Goal: Task Accomplishment & Management: Complete application form

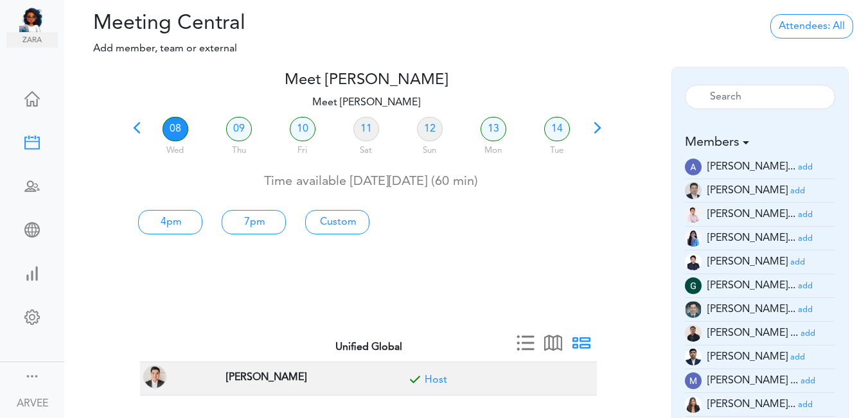
click at [134, 129] on span at bounding box center [137, 132] width 18 height 18
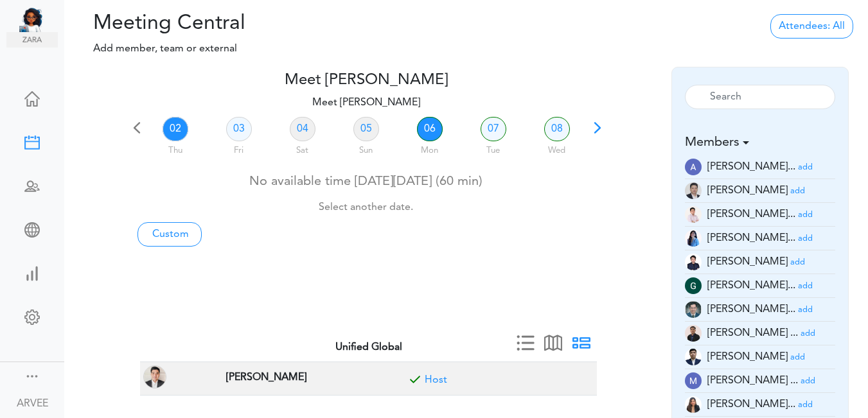
click at [428, 128] on link "06" at bounding box center [430, 129] width 26 height 24
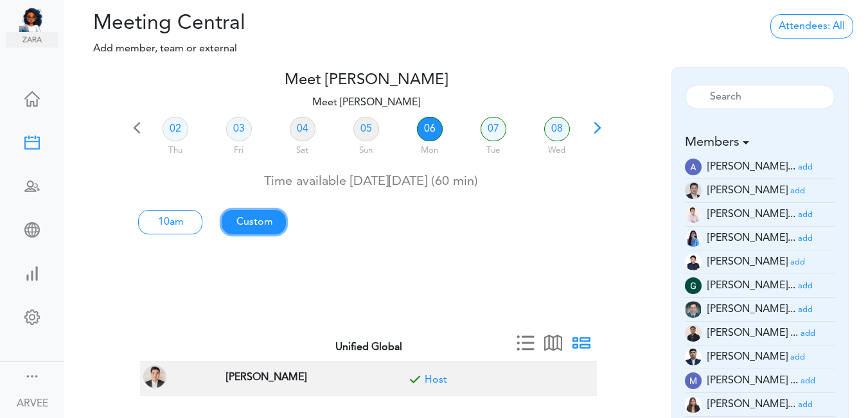
click at [250, 218] on link "Custom" at bounding box center [254, 222] width 64 height 24
type input "Meet [PERSON_NAME]"
type input "[URL][DOMAIN_NAME][SECURITY_DATA]"
type input "[DATE]T10:00"
type input "[DATE]T11:00"
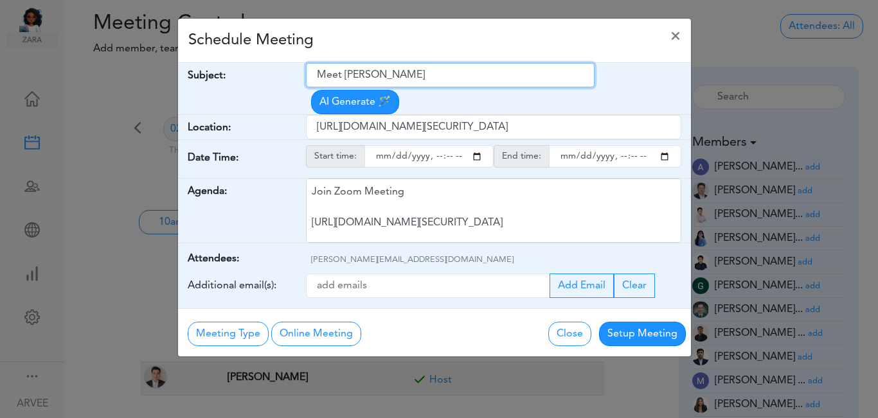
drag, startPoint x: 317, startPoint y: 75, endPoint x: 425, endPoint y: 85, distance: 107.7
click at [426, 85] on input "Meet [PERSON_NAME]" at bounding box center [450, 75] width 288 height 24
click at [326, 76] on input "INternal Call" at bounding box center [450, 75] width 288 height 24
type input "Internal Call"
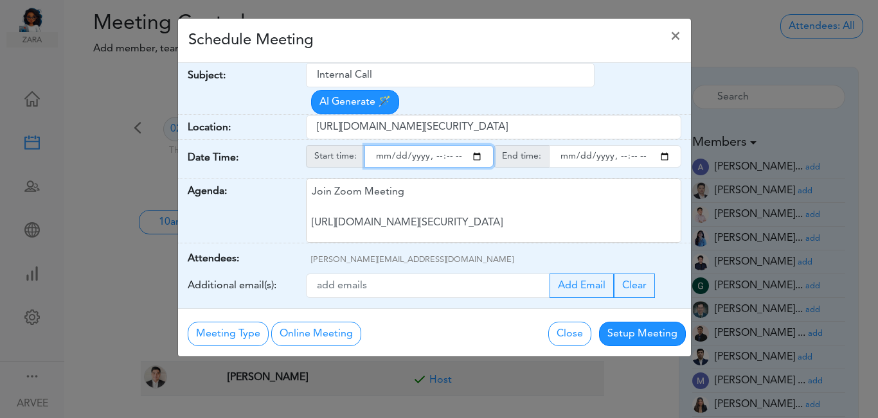
click at [476, 145] on input "starttime" at bounding box center [428, 156] width 129 height 22
click at [432, 145] on input "starttime" at bounding box center [428, 156] width 129 height 22
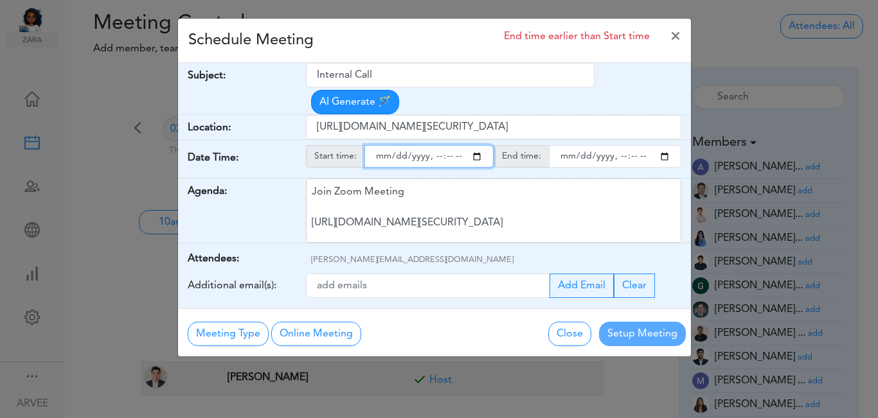
type input "[DATE]T20:00"
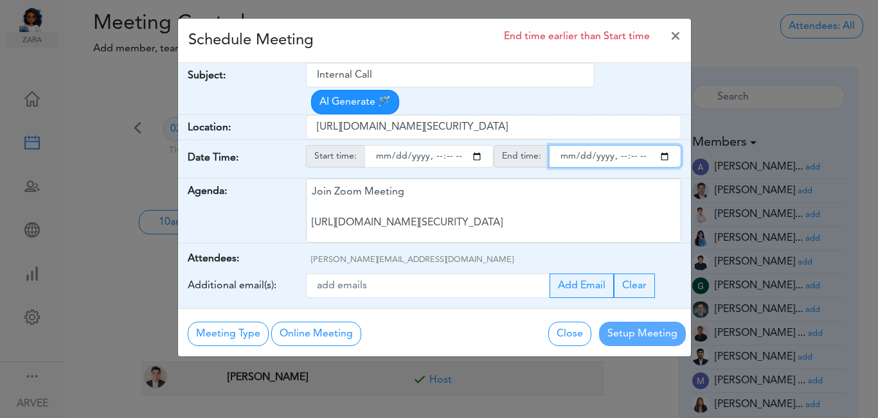
click at [664, 145] on input "endtime" at bounding box center [615, 156] width 132 height 22
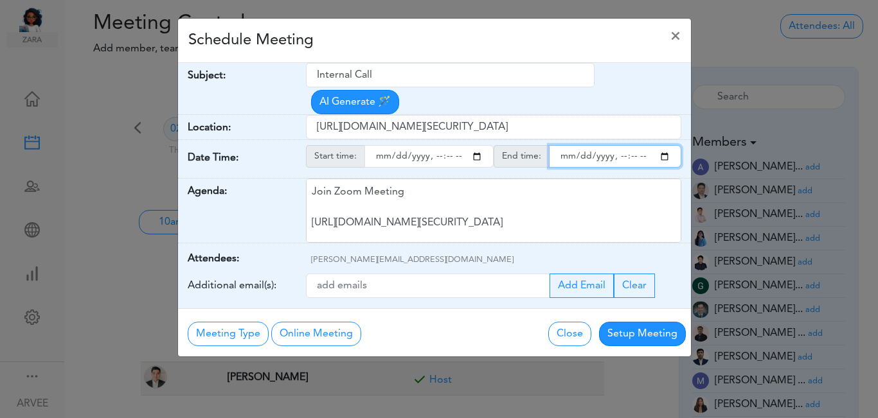
click at [617, 145] on input "endtime" at bounding box center [615, 156] width 132 height 22
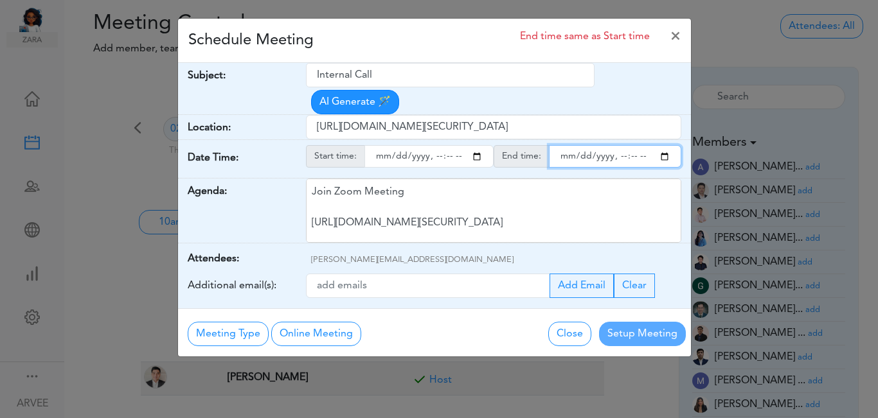
click at [628, 145] on input "endtime" at bounding box center [615, 156] width 132 height 22
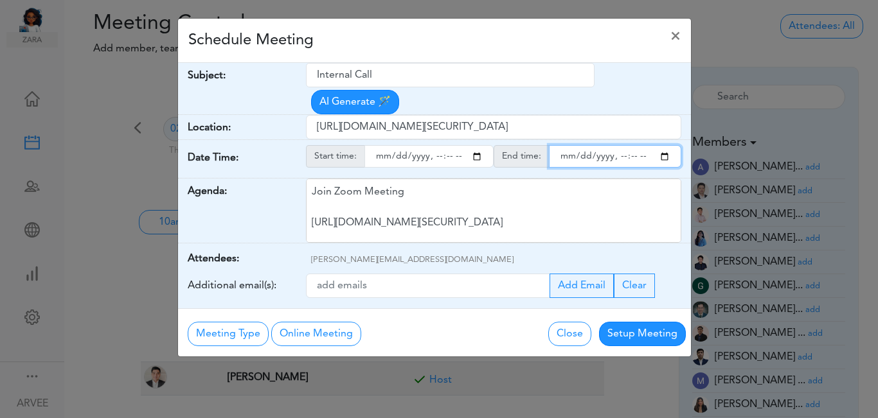
click at [619, 145] on input "endtime" at bounding box center [615, 156] width 132 height 22
type input "[DATE]T21:00"
click at [484, 42] on div "Schedule Meeting ×" at bounding box center [434, 41] width 513 height 44
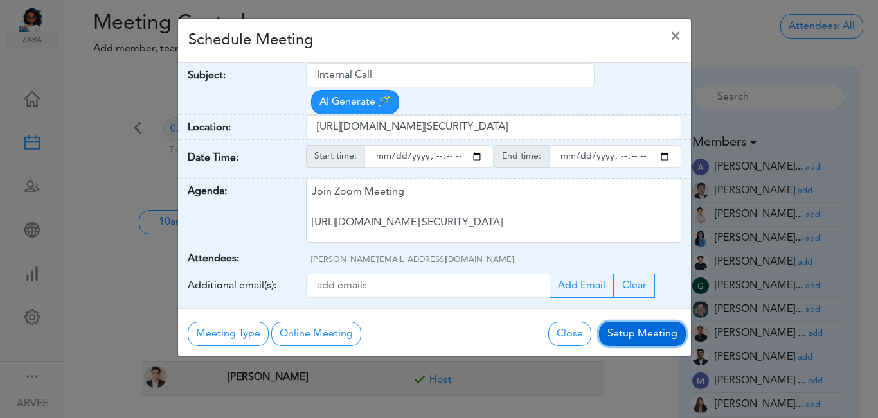
click at [626, 322] on button "Setup Meeting" at bounding box center [642, 334] width 87 height 24
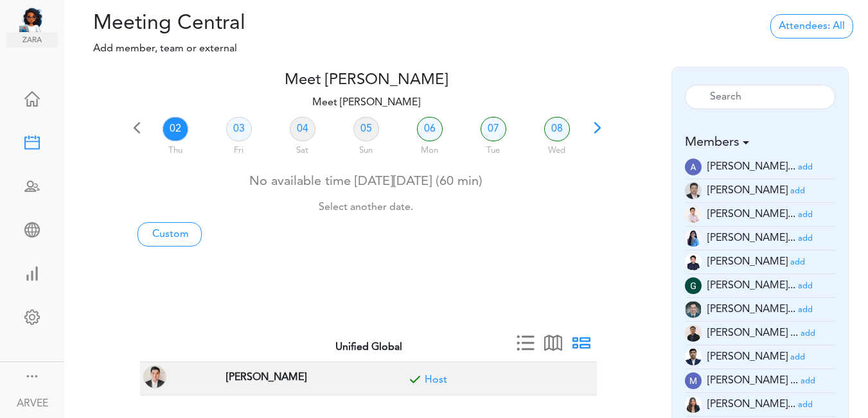
click at [595, 128] on span at bounding box center [598, 132] width 18 height 18
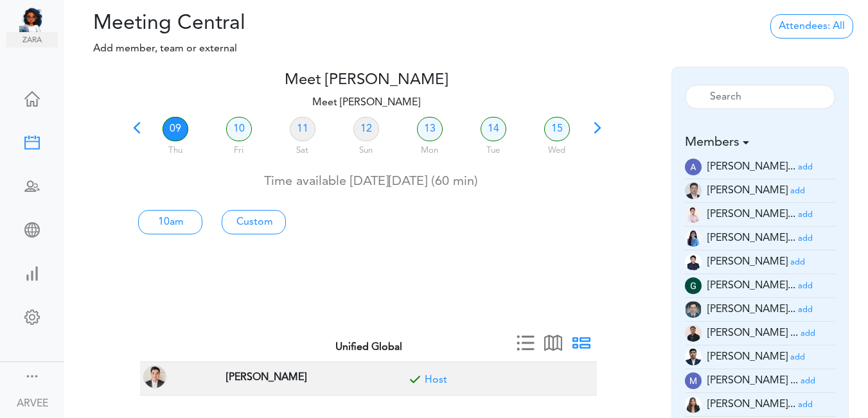
click at [596, 127] on span at bounding box center [598, 132] width 18 height 18
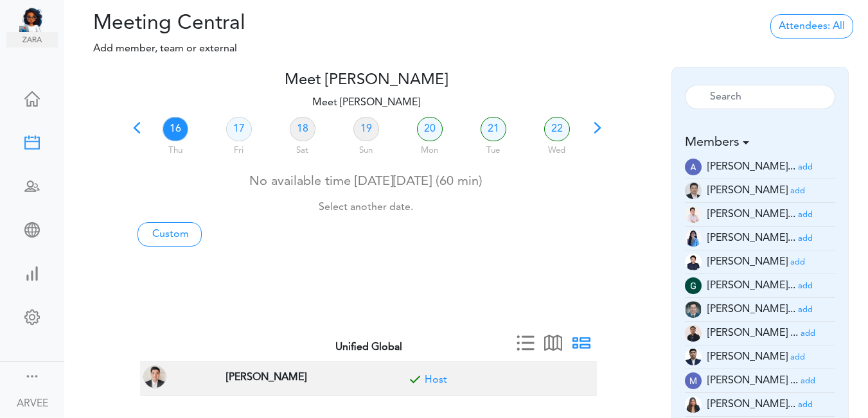
click at [798, 214] on small "add" at bounding box center [805, 215] width 15 height 8
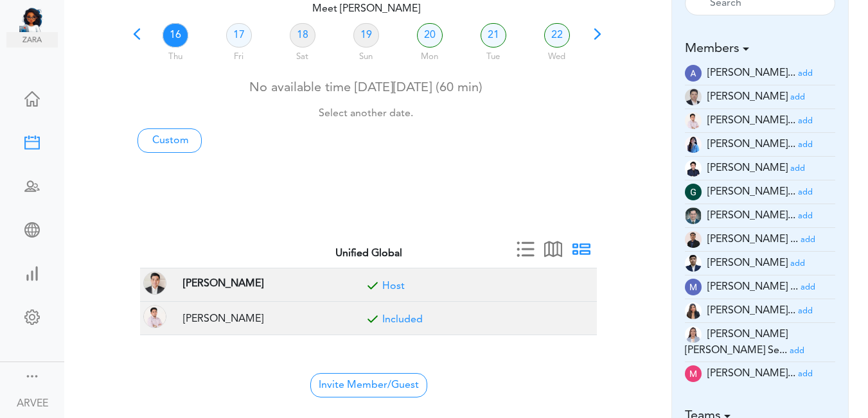
scroll to position [89, 0]
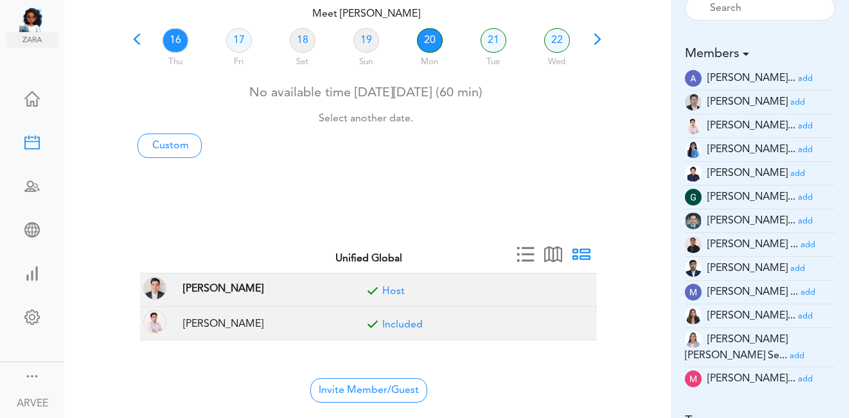
click at [429, 44] on link "20" at bounding box center [430, 40] width 26 height 24
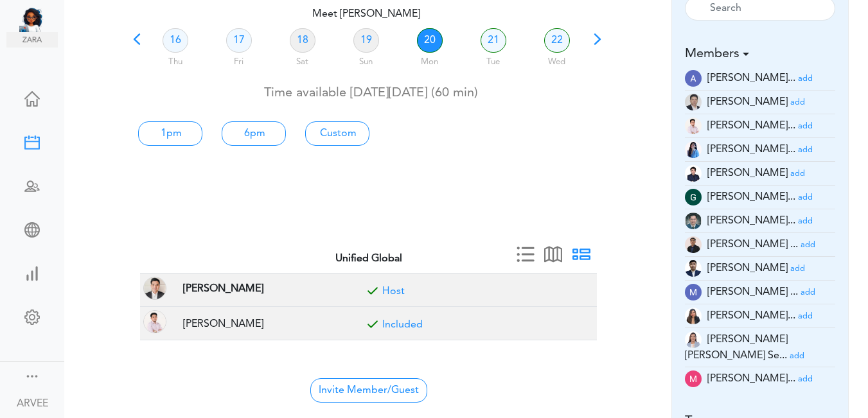
scroll to position [0, 0]
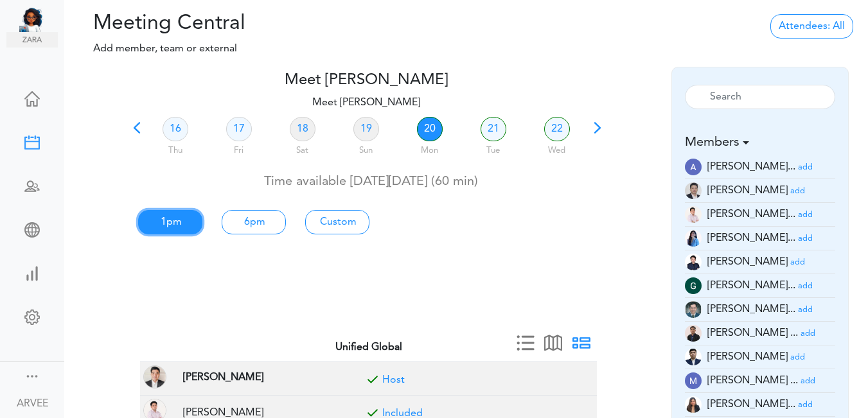
click at [177, 217] on link "1pm" at bounding box center [170, 222] width 64 height 24
type input "Meet [PERSON_NAME]"
type input "[URL][DOMAIN_NAME][SECURITY_DATA]"
type input "[DATE]T13:00"
type input "[DATE]T14:00"
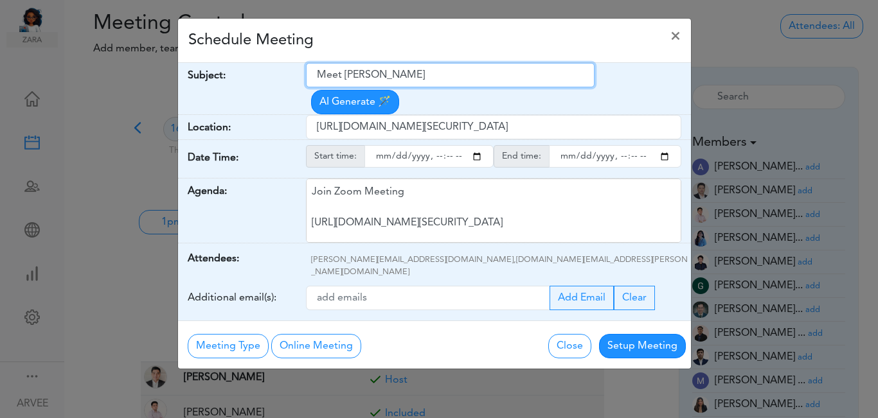
drag, startPoint x: 314, startPoint y: 75, endPoint x: 435, endPoint y: 74, distance: 120.8
click at [435, 74] on input "Meet [PERSON_NAME]" at bounding box center [450, 75] width 288 height 24
paste input "ABG x [PERSON_NAME] and [PERSON_NAME] | Individual and S-Corp"
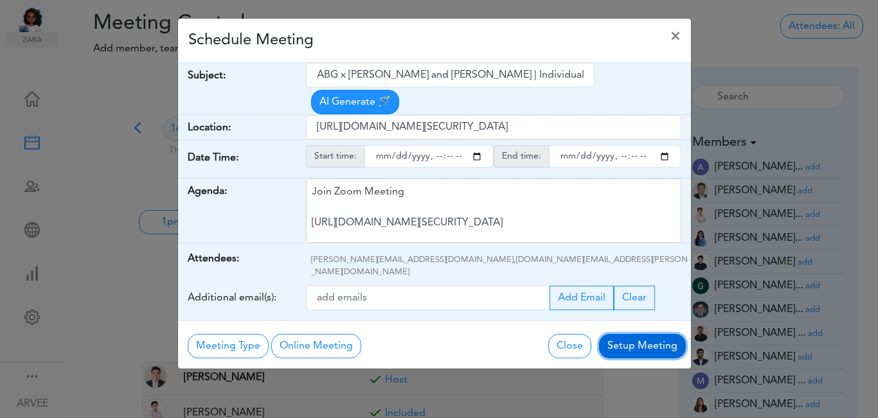
click at [632, 334] on button "Setup Meeting" at bounding box center [642, 346] width 87 height 24
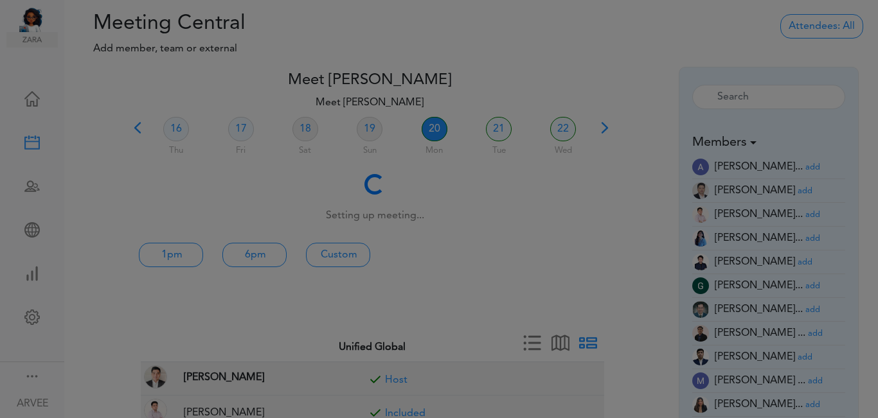
click at [632, 309] on div "Meeting Type No Meeting Type Online Meeting Zoom Meeting Google Meeting Outlook…" at bounding box center [434, 312] width 513 height 48
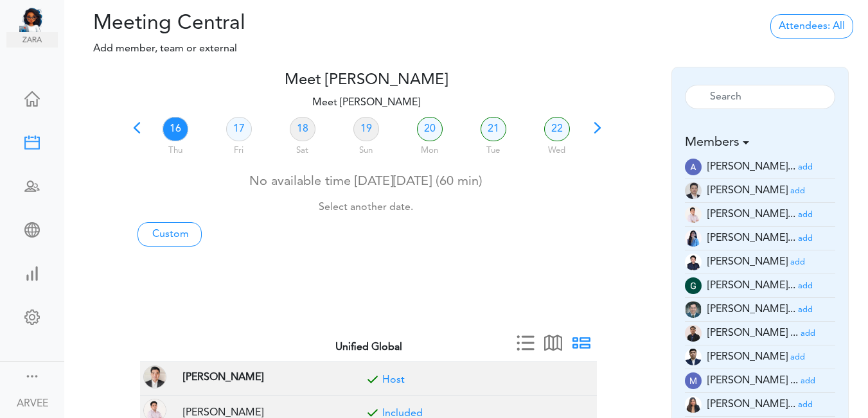
click at [136, 131] on span at bounding box center [137, 132] width 18 height 18
click at [136, 163] on div at bounding box center [366, 165] width 476 height 5
click at [139, 132] on span at bounding box center [137, 132] width 18 height 18
click at [239, 131] on link "03" at bounding box center [239, 129] width 26 height 24
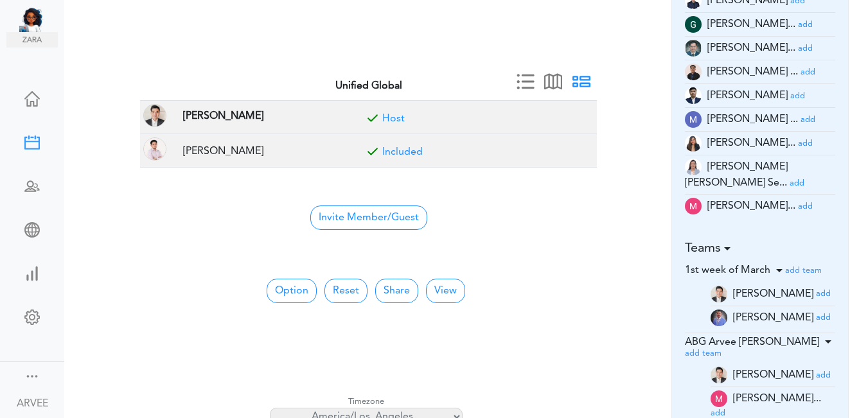
scroll to position [267, 0]
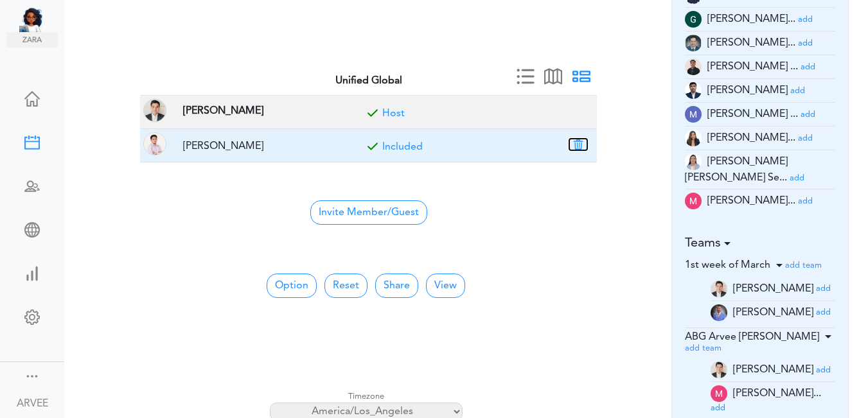
click at [577, 140] on button "button" at bounding box center [578, 145] width 18 height 12
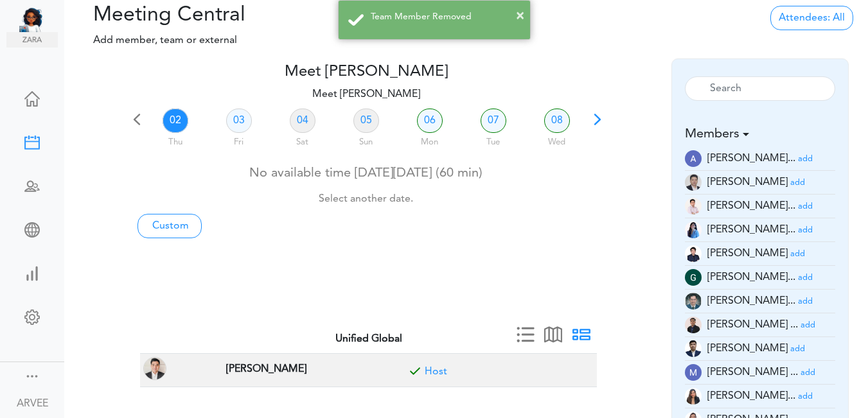
scroll to position [0, 0]
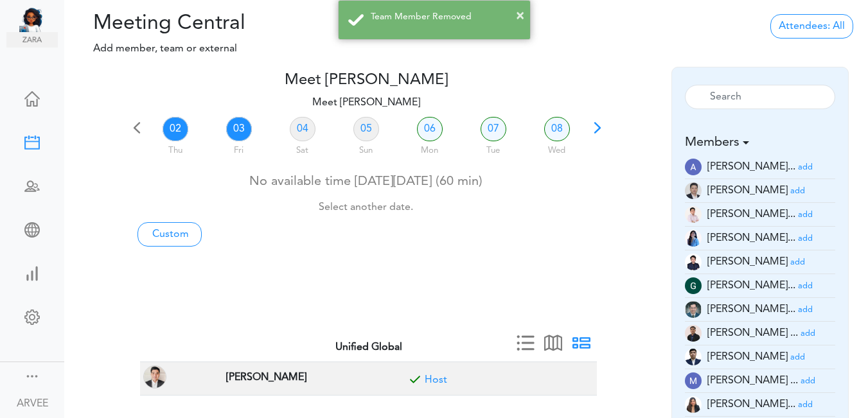
click at [239, 126] on link "03" at bounding box center [239, 129] width 26 height 24
click at [175, 233] on link "Custom" at bounding box center [169, 234] width 64 height 24
type input "Meet [PERSON_NAME]"
type input "[URL][DOMAIN_NAME][SECURITY_DATA]"
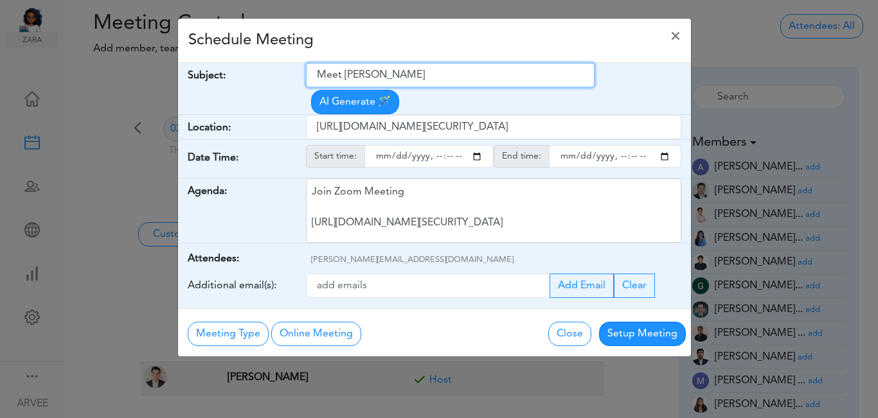
click at [319, 77] on input "Meet [PERSON_NAME]" at bounding box center [450, 75] width 288 height 24
drag, startPoint x: 321, startPoint y: 77, endPoint x: 439, endPoint y: 78, distance: 118.2
click at [439, 78] on input "Meet [PERSON_NAME]" at bounding box center [450, 75] width 288 height 24
paste input "[PERSON_NAME] payroll to kids"
type input "[PERSON_NAME] payroll to kids"
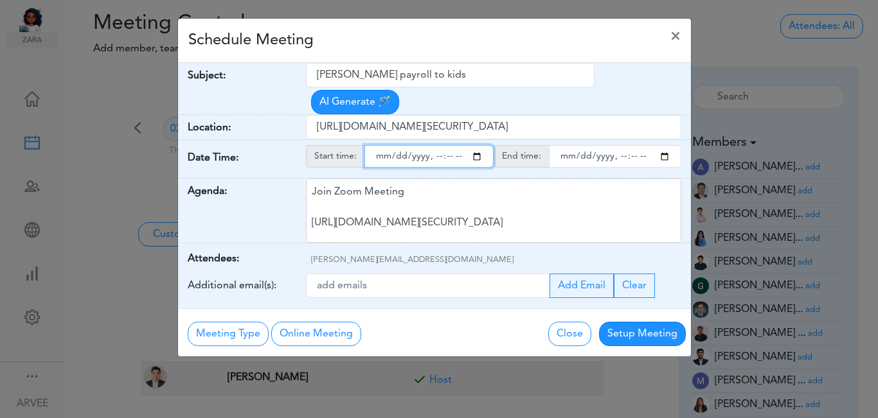
click at [475, 145] on input "starttime" at bounding box center [428, 156] width 129 height 22
click at [432, 145] on input "starttime" at bounding box center [428, 156] width 129 height 22
click at [449, 145] on input "starttime" at bounding box center [428, 156] width 129 height 22
type input "[DATE]T14:00"
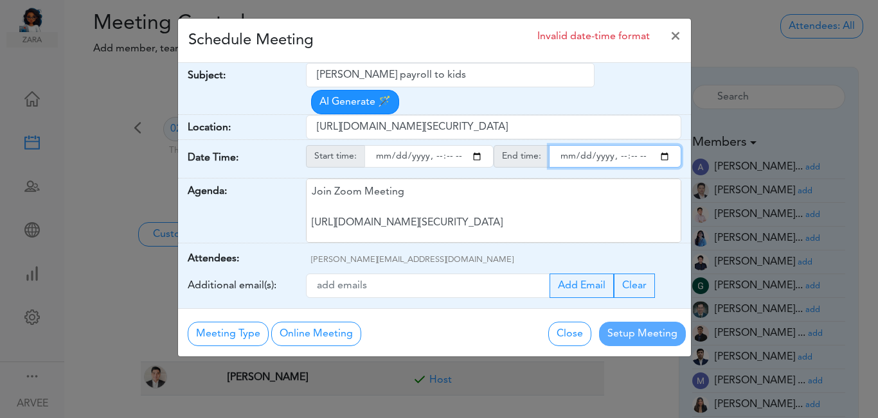
click at [661, 145] on input "endtime" at bounding box center [615, 156] width 132 height 22
click at [620, 145] on input "endtime" at bounding box center [615, 156] width 132 height 22
type input "[DATE]T15:00"
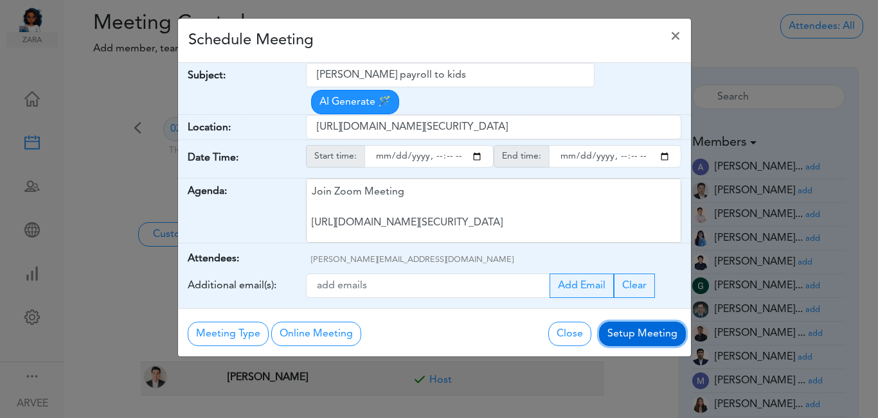
click at [638, 322] on button "Setup Meeting" at bounding box center [642, 334] width 87 height 24
